Goal: Check status

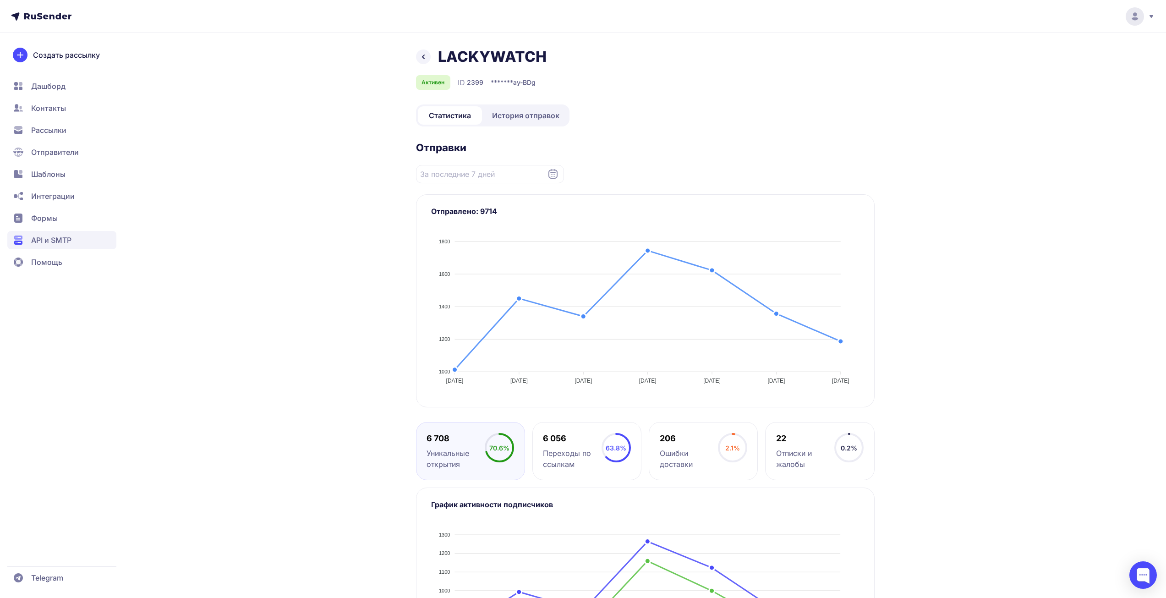
click at [533, 115] on span "История отправок" at bounding box center [525, 115] width 67 height 11
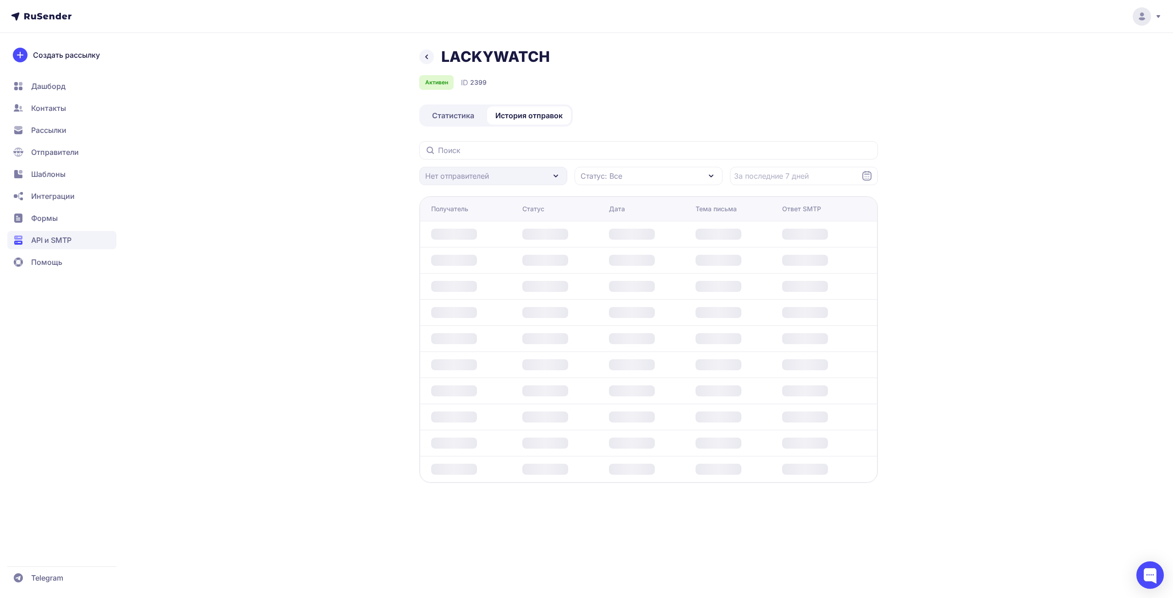
click at [701, 81] on div "Активен ID 2399" at bounding box center [648, 82] width 459 height 15
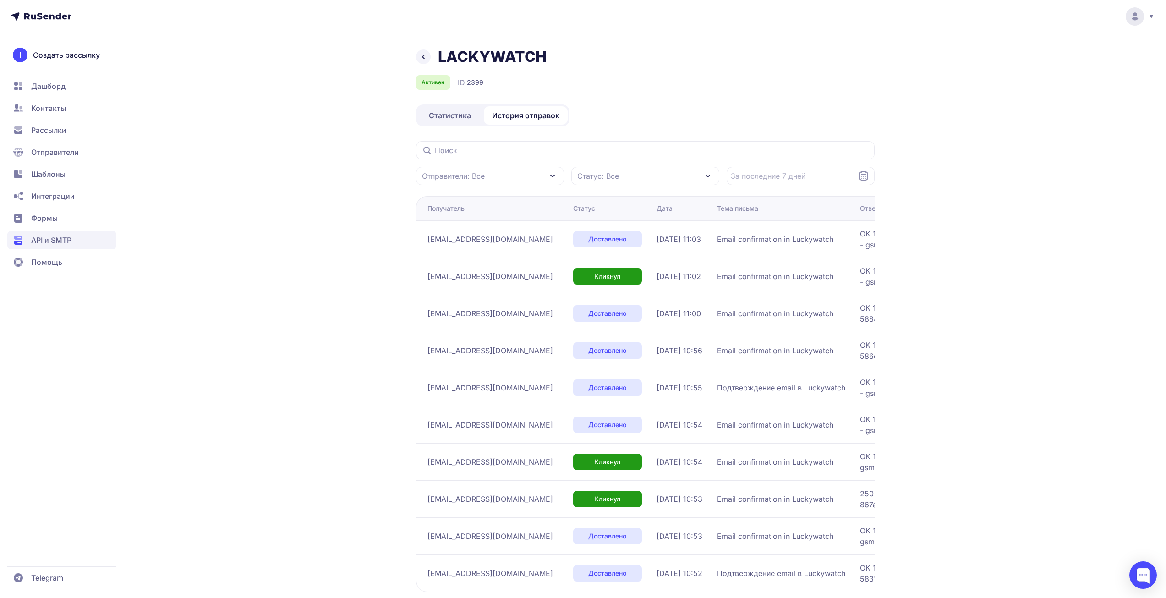
click at [703, 86] on div "Активен ID 2399" at bounding box center [645, 82] width 459 height 15
click at [633, 153] on input "text" at bounding box center [645, 150] width 459 height 18
paste input "[EMAIL_ADDRESS][DOMAIN_NAME]"
type input "[EMAIL_ADDRESS][DOMAIN_NAME]"
click at [734, 97] on div "LACKYWATCH Активен ID 2399 Статистика История отправок [EMAIL_ADDRESS][DOMAIN_N…" at bounding box center [645, 348] width 459 height 600
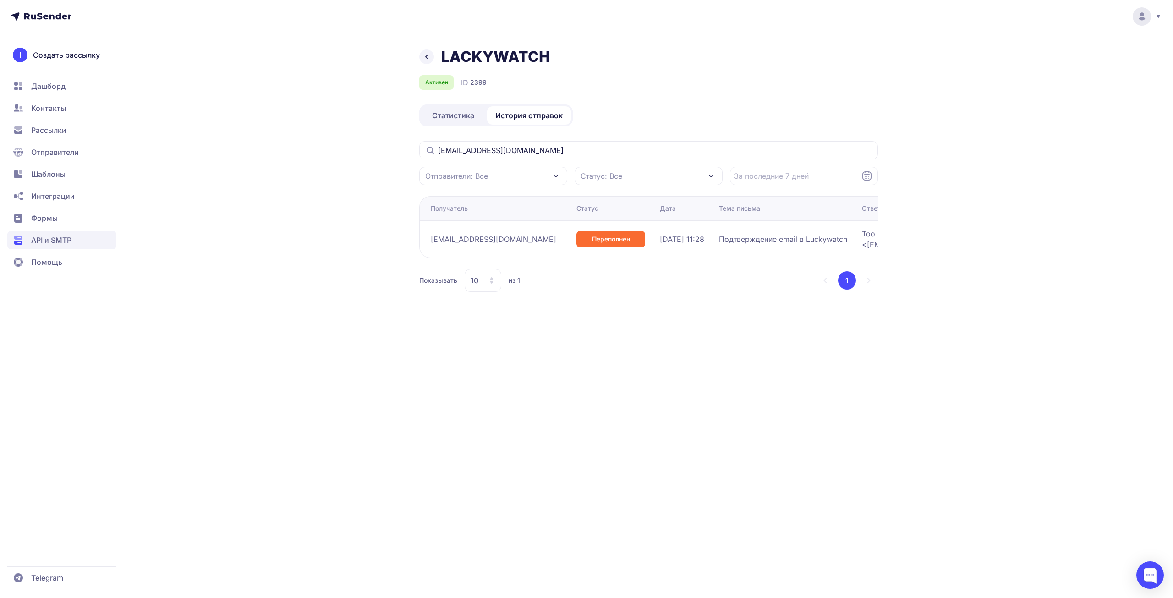
click at [731, 534] on div "LACKYWATCH Активен ID 2399 Статистика История отправок [EMAIL_ADDRESS][DOMAIN_N…" at bounding box center [586, 299] width 1173 height 598
click at [1080, 248] on div "LACKYWATCH Активен ID 2399 Статистика История отправок [EMAIL_ADDRESS][DOMAIN_N…" at bounding box center [586, 299] width 1173 height 598
drag, startPoint x: 565, startPoint y: 152, endPoint x: 361, endPoint y: 164, distance: 204.8
click at [347, 146] on div "LACKYWATCH Активен ID 2399 Статистика История отправок [EMAIL_ADDRESS][DOMAIN_N…" at bounding box center [587, 181] width 660 height 266
click at [786, 359] on div "LACKYWATCH Активен ID 2399 Статистика История отправок [EMAIL_ADDRESS][DOMAIN_N…" at bounding box center [586, 299] width 1173 height 598
